Goal: Information Seeking & Learning: Learn about a topic

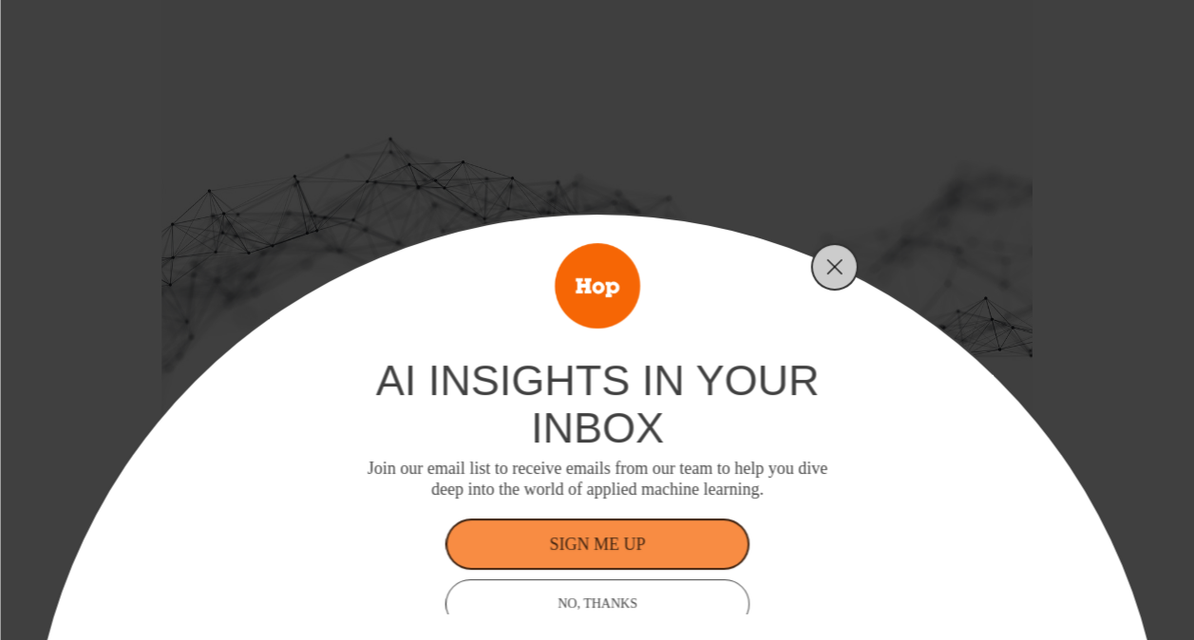
scroll to position [14, 0]
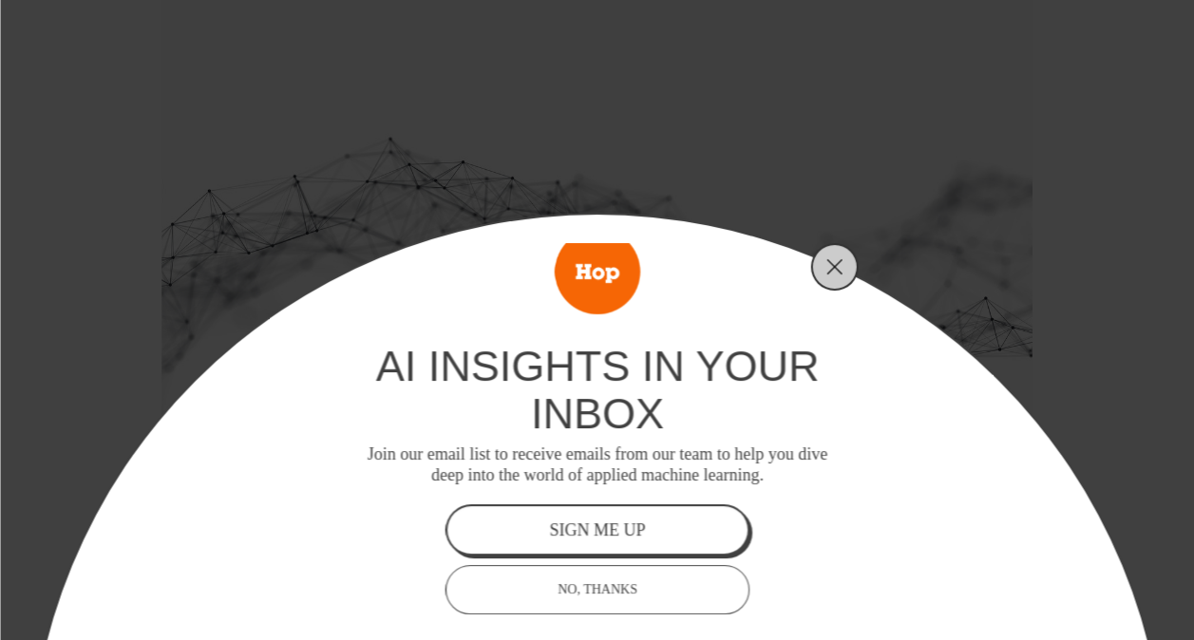
click at [599, 530] on div "sign me up" at bounding box center [597, 530] width 96 height 17
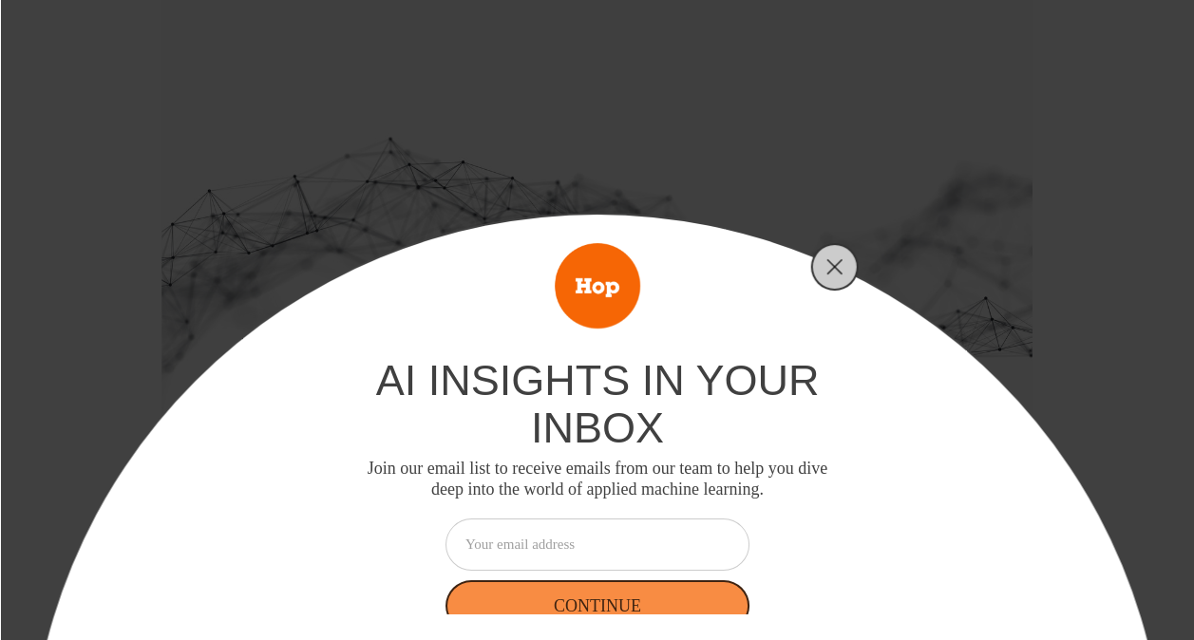
click at [528, 548] on input "email" at bounding box center [598, 545] width 304 height 52
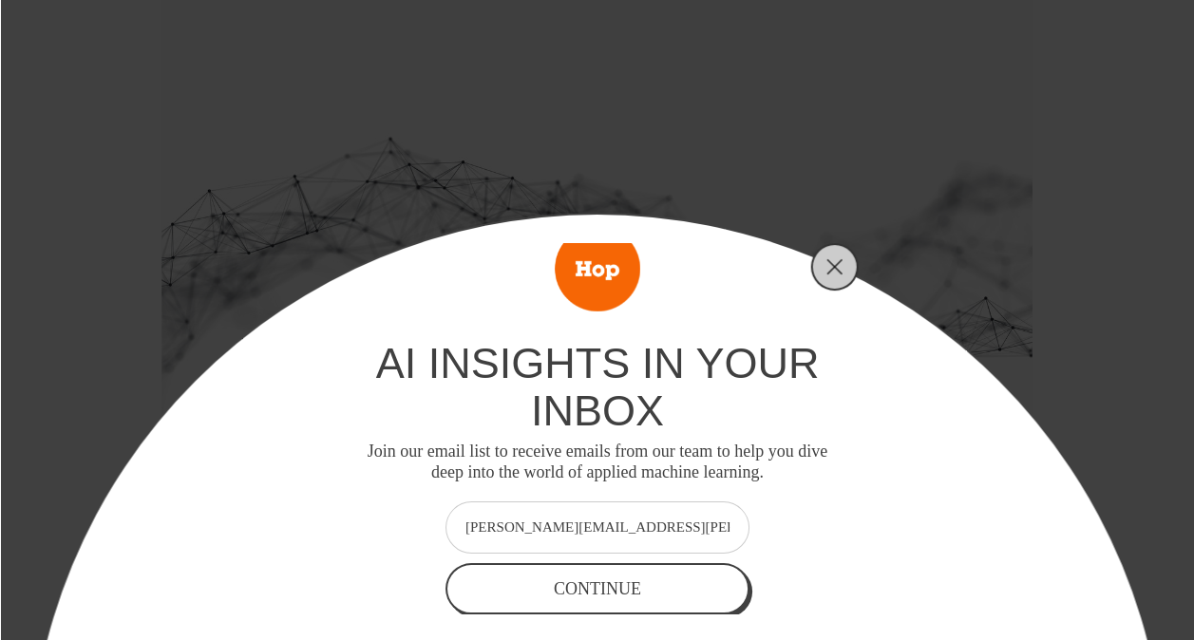
type input "sarah.mcnamara@novartis.com"
click at [567, 583] on div "Continue" at bounding box center [597, 588] width 87 height 17
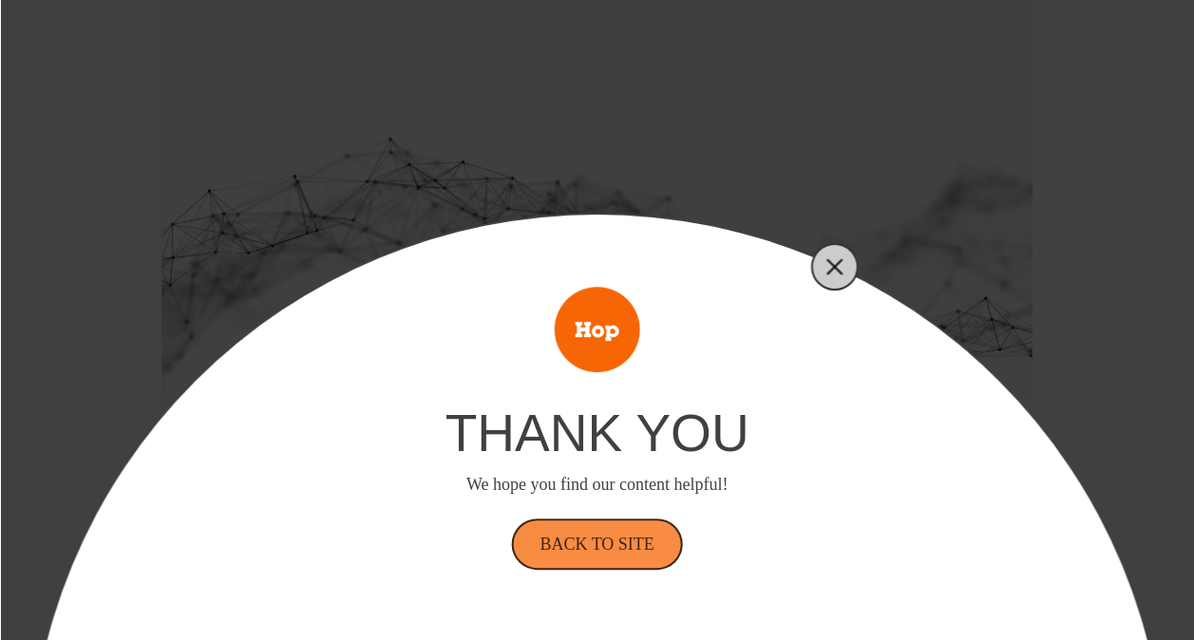
click at [833, 264] on icon "Close" at bounding box center [835, 266] width 17 height 17
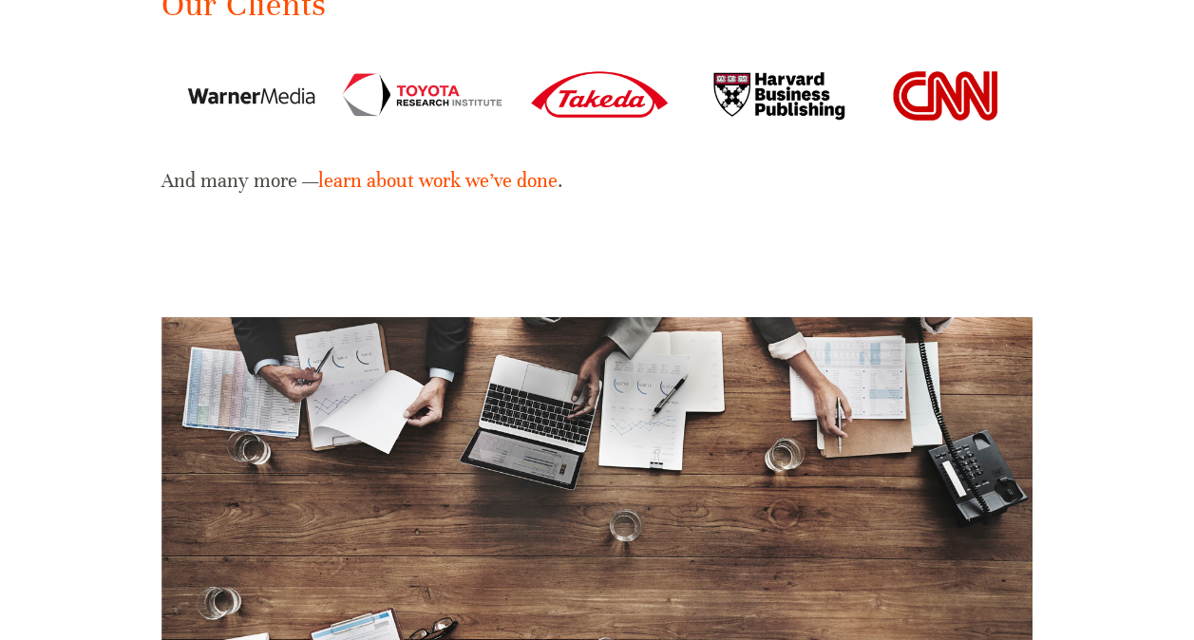
scroll to position [3199, 0]
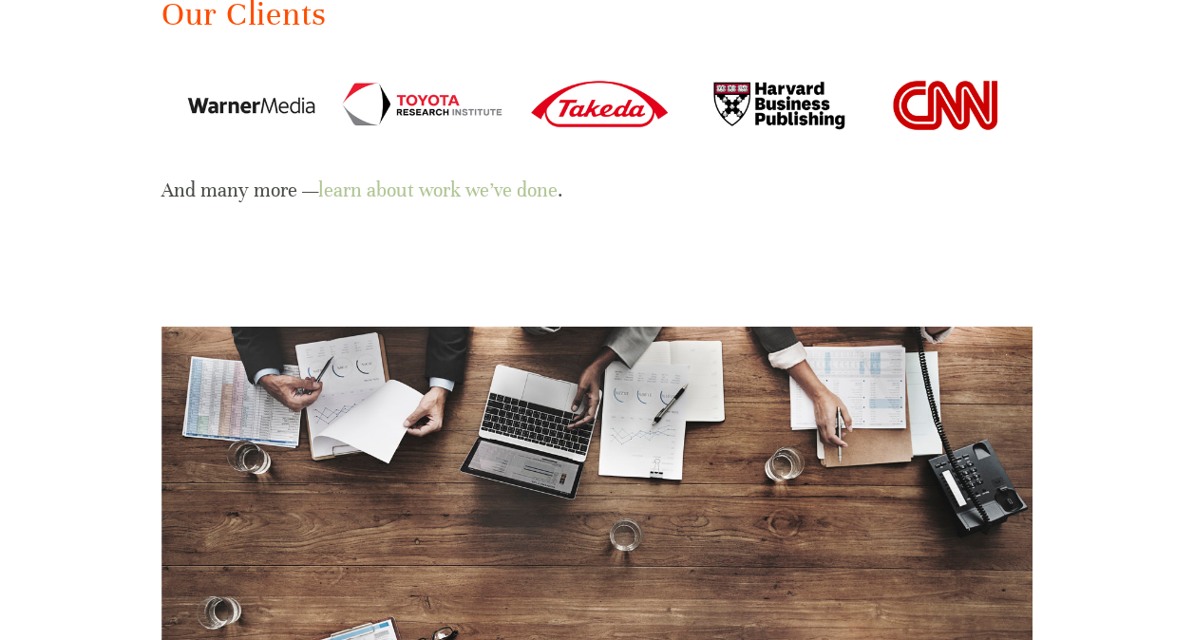
click at [494, 179] on link "learn about work we’ve done" at bounding box center [437, 191] width 239 height 24
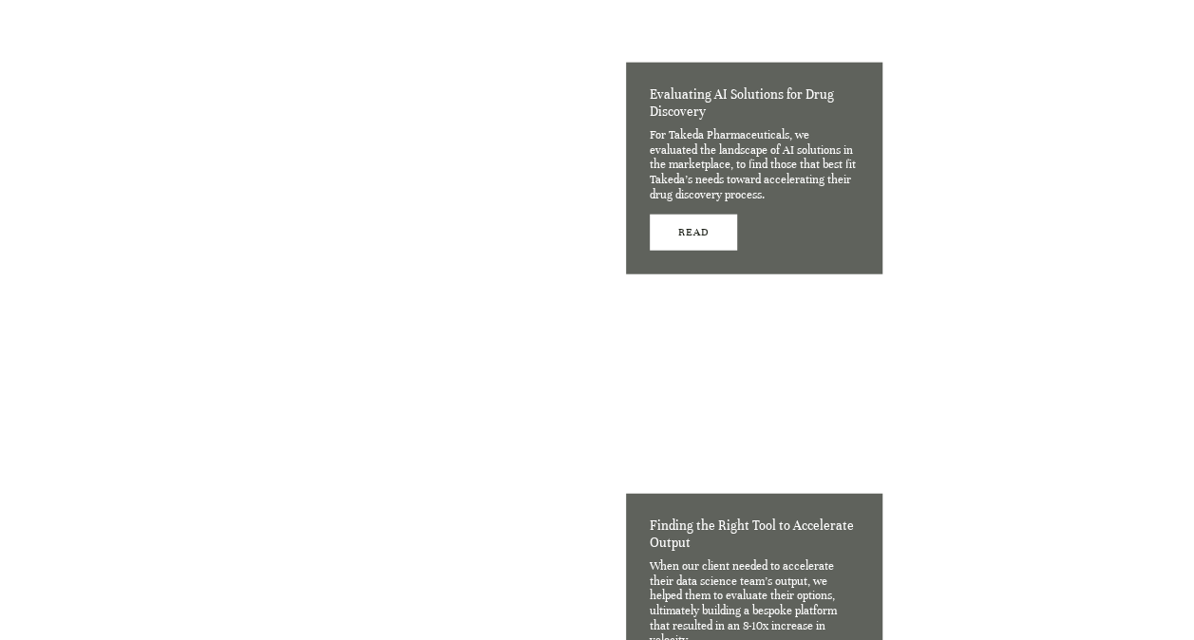
scroll to position [2224, 0]
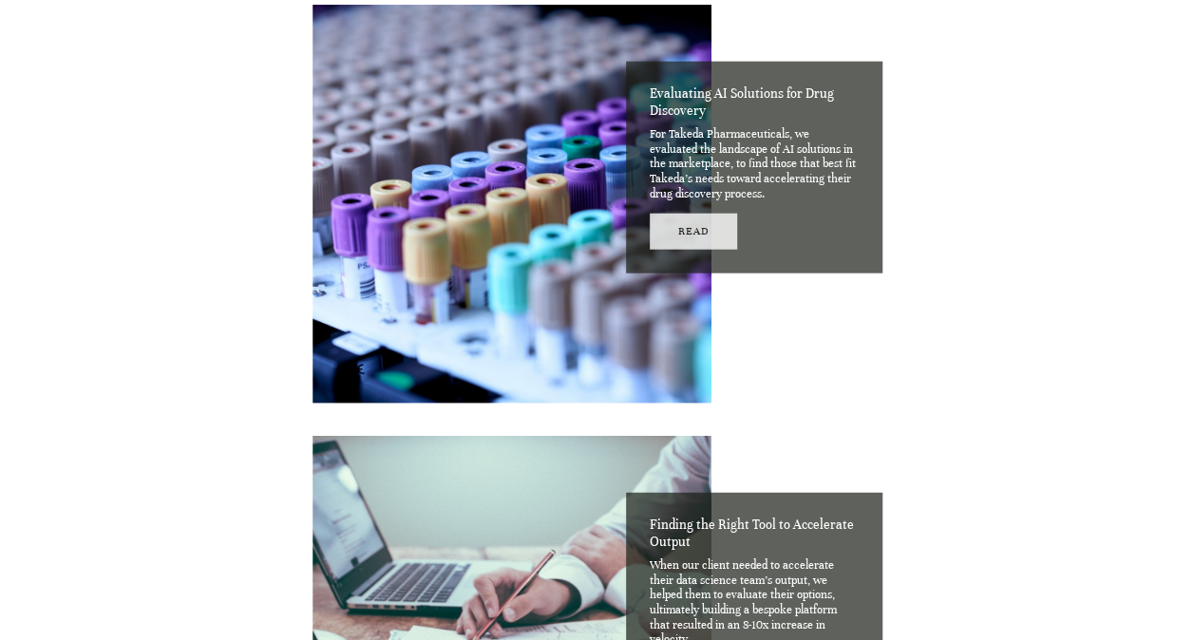
click at [692, 226] on link "Read" at bounding box center [694, 231] width 88 height 35
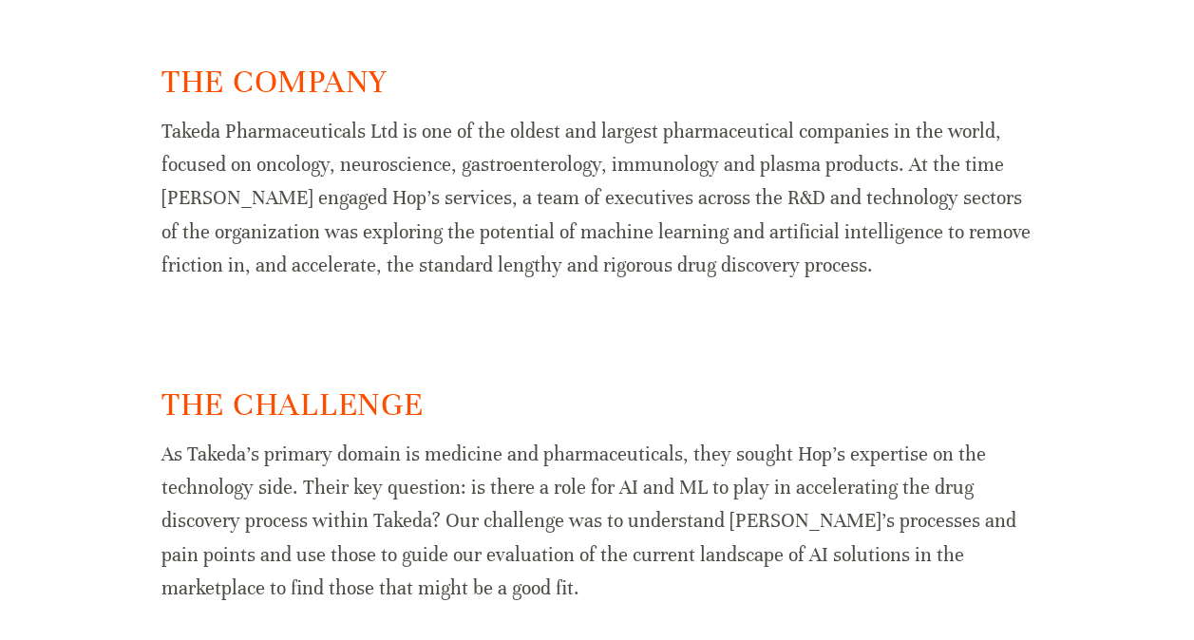
scroll to position [960, 0]
